Goal: Contribute content: Add original content to the website for others to see

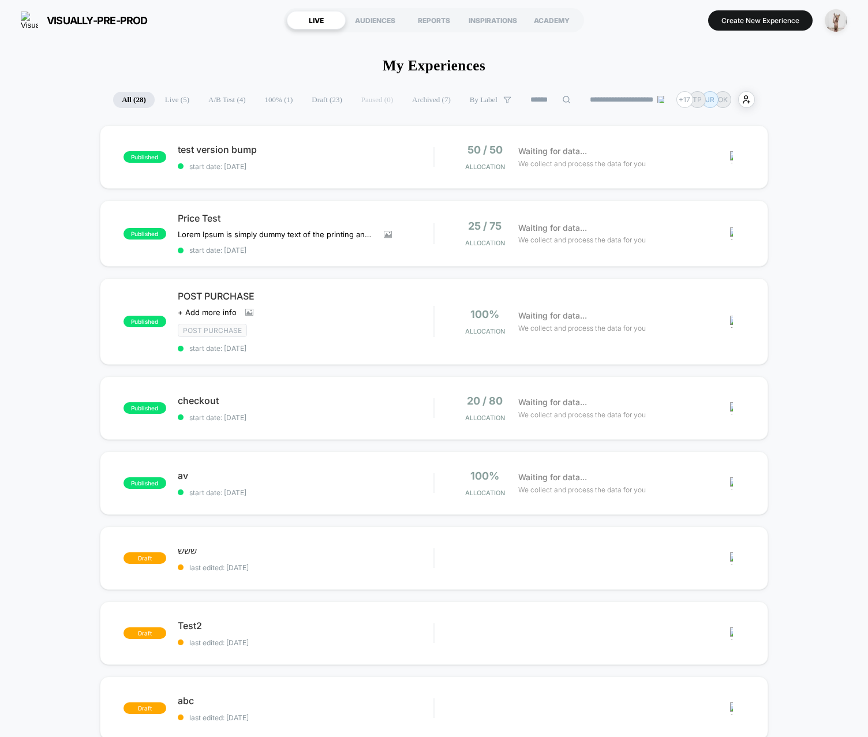
click at [71, 204] on div "published test version bump start date: [DATE] 50 / 50 Allocation Waiting for d…" at bounding box center [434, 611] width 868 height 972
click at [758, 20] on button "Create New Experience" at bounding box center [760, 20] width 104 height 20
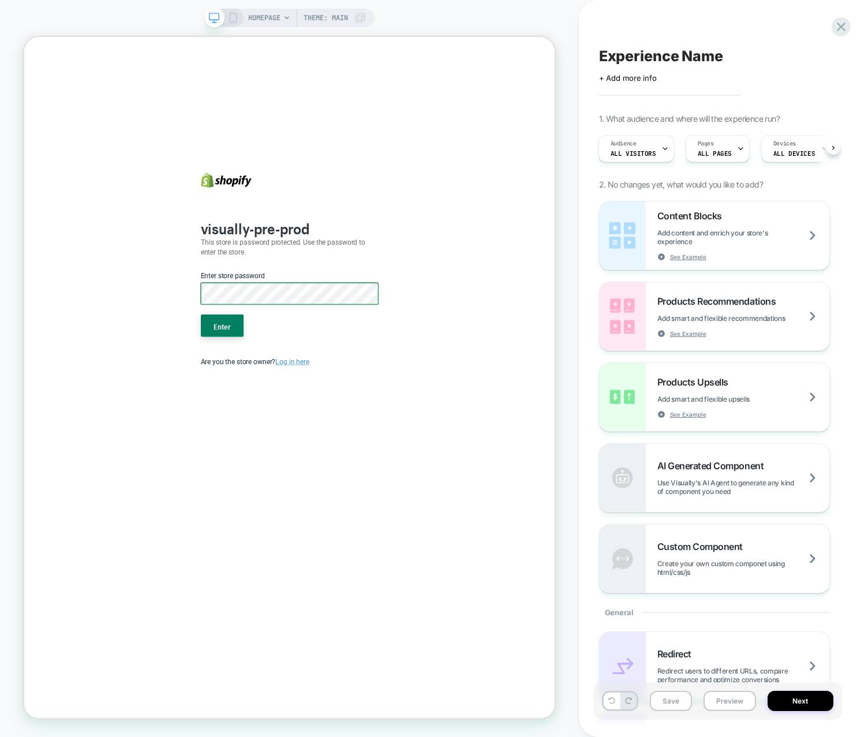
click at [260, 407] on button "Enter" at bounding box center [288, 422] width 57 height 30
